Goal: Task Accomplishment & Management: Use online tool/utility

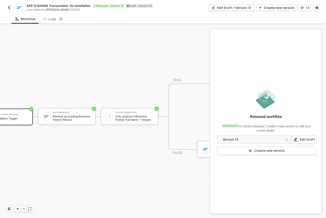
scroll to position [13, 0]
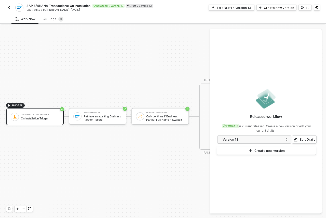
click at [8, 6] on img "button" at bounding box center [9, 8] width 4 height 4
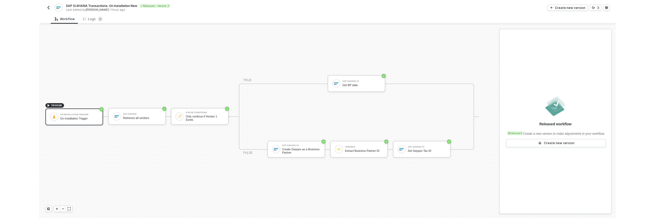
scroll to position [9, 0]
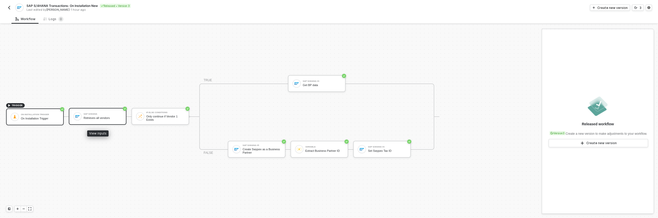
click at [105, 120] on div "SAP S/4HANA Retrieves all vendors" at bounding box center [103, 117] width 38 height 10
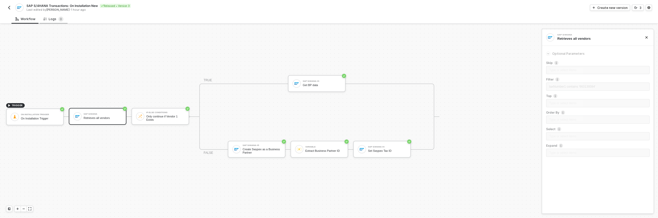
click at [54, 20] on div "Logs 0" at bounding box center [54, 19] width 20 height 5
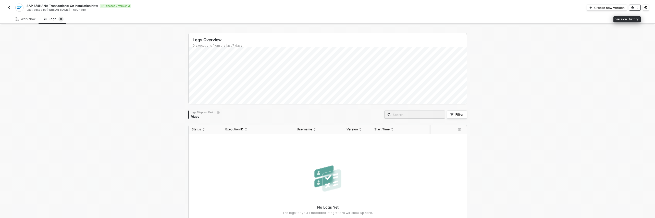
click at [326, 7] on button "3" at bounding box center [635, 8] width 12 height 6
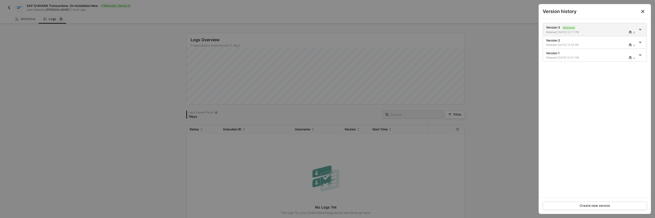
click at [10, 9] on div at bounding box center [327, 109] width 655 height 218
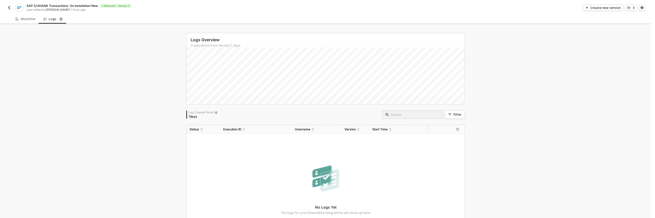
click at [9, 8] on div at bounding box center [327, 109] width 655 height 218
click at [9, 9] on img "button" at bounding box center [9, 8] width 4 height 4
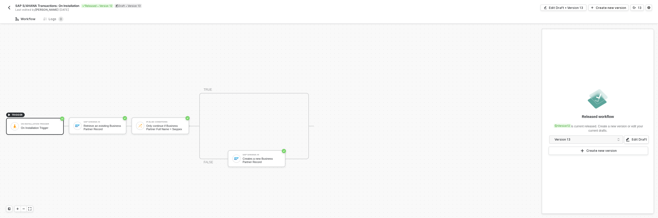
scroll to position [9, 0]
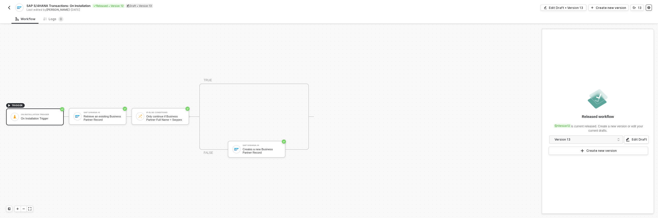
click at [649, 9] on button "button" at bounding box center [649, 8] width 6 height 6
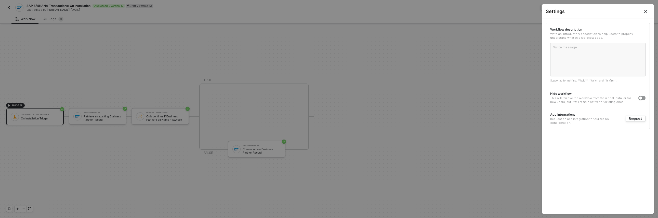
click at [649, 12] on button "Close" at bounding box center [646, 11] width 6 height 6
